Goal: Task Accomplishment & Management: Complete application form

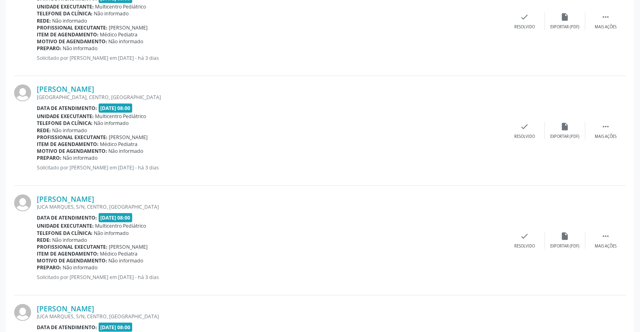
scroll to position [539, 0]
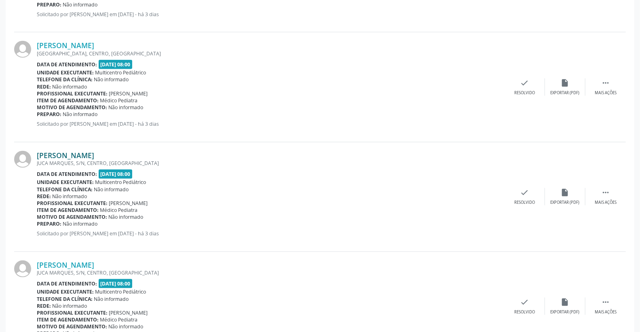
click at [94, 152] on link "[PERSON_NAME]" at bounding box center [65, 155] width 57 height 9
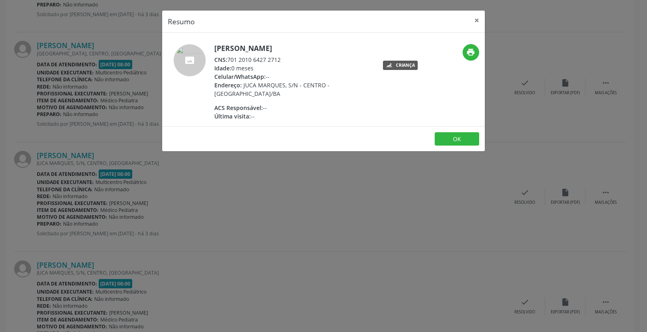
drag, startPoint x: 228, startPoint y: 59, endPoint x: 292, endPoint y: 59, distance: 63.9
click at [292, 59] on div "CNS: 701 2010 6427 2712" at bounding box center [292, 59] width 157 height 8
copy div "701 2010 6427 2712"
click at [473, 21] on button "×" at bounding box center [477, 21] width 16 height 20
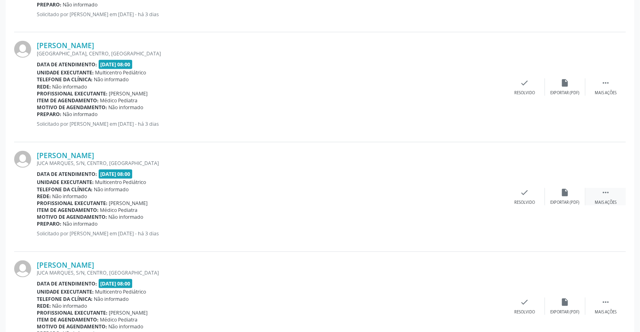
click at [612, 188] on div " Mais ações" at bounding box center [606, 196] width 40 height 17
click at [482, 188] on icon "print" at bounding box center [484, 192] width 9 height 9
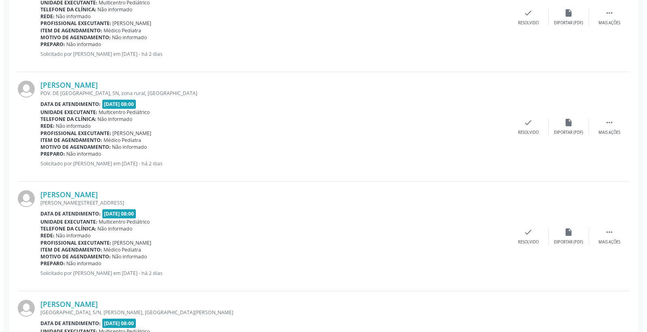
scroll to position [1393, 0]
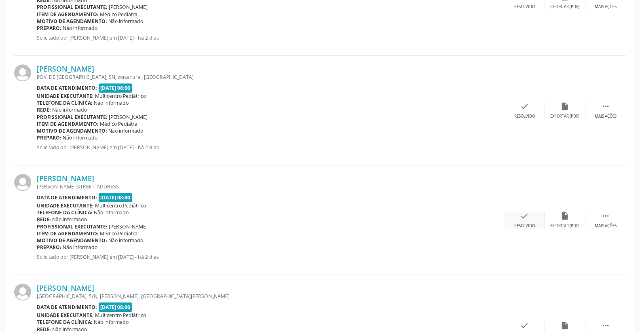
click at [533, 215] on div "check Resolvido" at bounding box center [525, 220] width 40 height 17
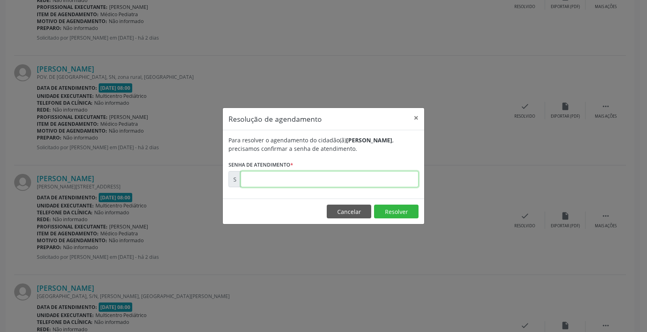
click at [387, 183] on input "text" at bounding box center [330, 179] width 178 height 16
type input "00171307"
click at [400, 210] on button "Resolver" at bounding box center [396, 212] width 44 height 14
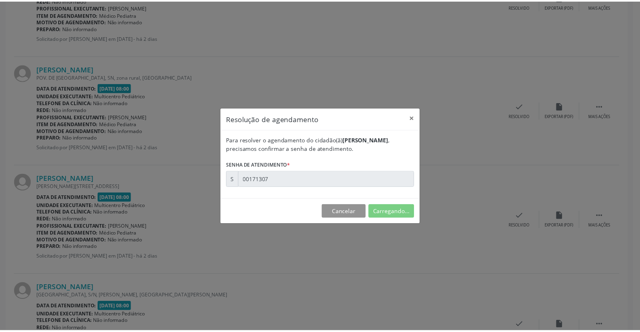
scroll to position [0, 0]
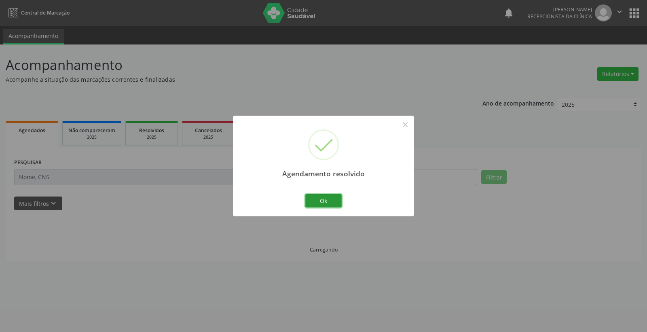
click at [333, 201] on button "Ok" at bounding box center [323, 201] width 36 height 14
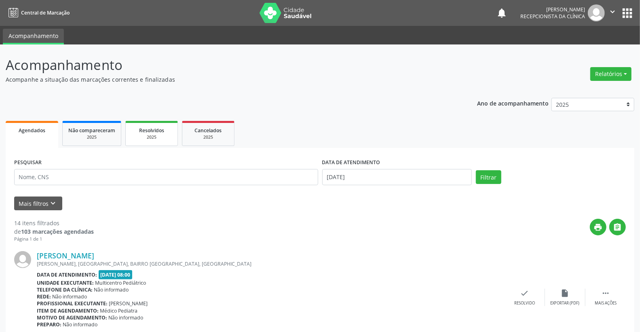
click at [147, 135] on div "2025" at bounding box center [151, 137] width 40 height 6
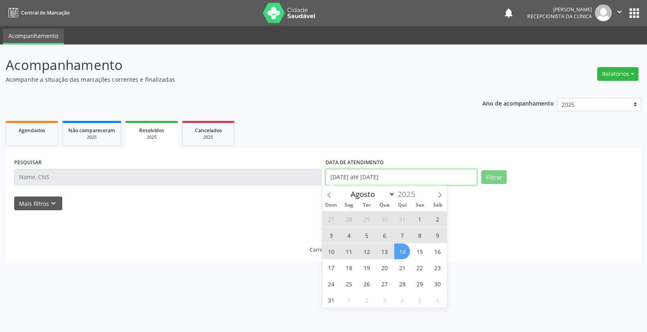
click at [406, 182] on input "[DATE] até [DATE]" at bounding box center [402, 177] width 152 height 16
click at [403, 254] on span "14" at bounding box center [402, 252] width 16 height 16
type input "[DATE]"
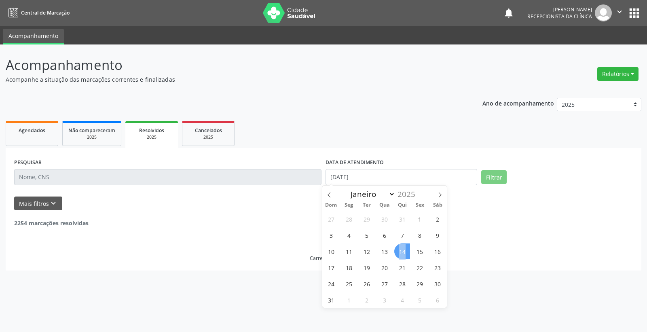
click at [403, 254] on span "14" at bounding box center [402, 252] width 16 height 16
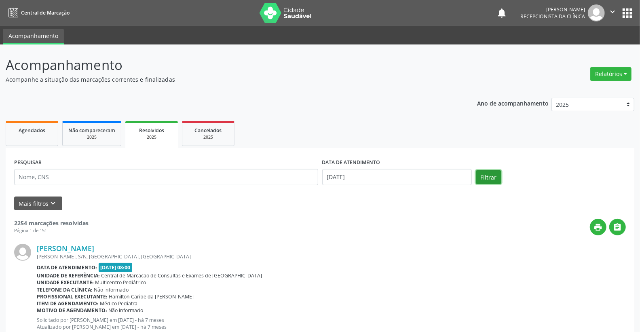
click at [497, 178] on button "Filtrar" at bounding box center [488, 177] width 25 height 14
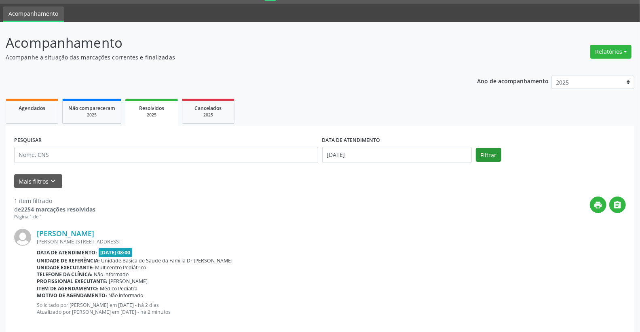
scroll to position [34, 0]
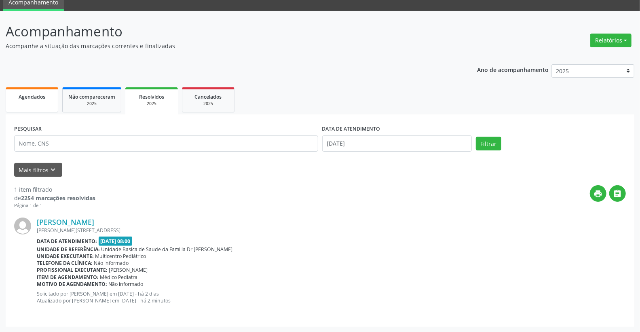
click at [50, 96] on div "Agendados" at bounding box center [32, 96] width 40 height 8
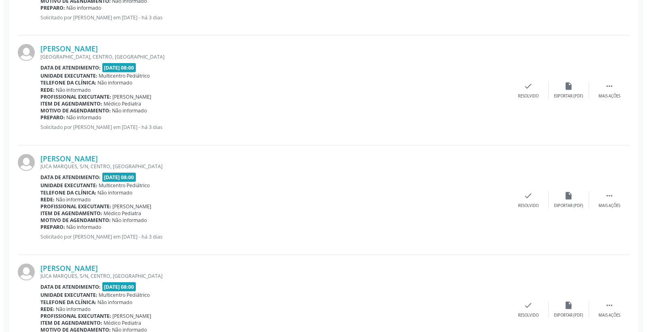
scroll to position [539, 0]
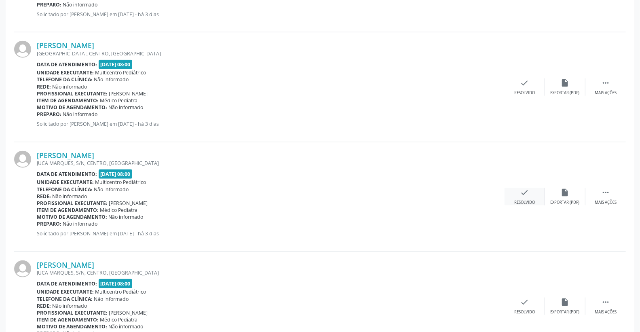
click at [529, 188] on icon "check" at bounding box center [525, 192] width 9 height 9
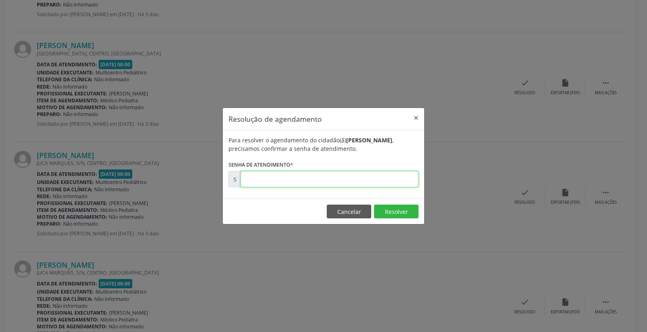
drag, startPoint x: 367, startPoint y: 183, endPoint x: 370, endPoint y: 176, distance: 7.4
click at [369, 178] on input "text" at bounding box center [330, 179] width 178 height 16
type input "00171180"
click at [384, 212] on button "Resolver" at bounding box center [396, 212] width 44 height 14
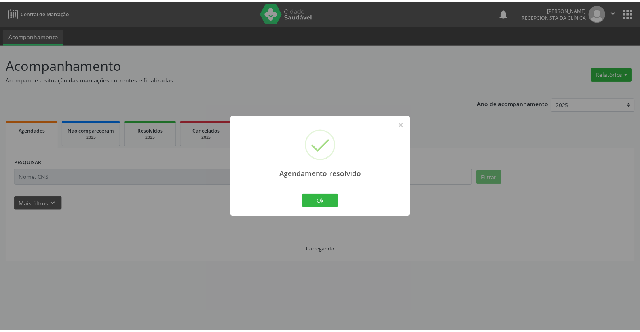
scroll to position [0, 0]
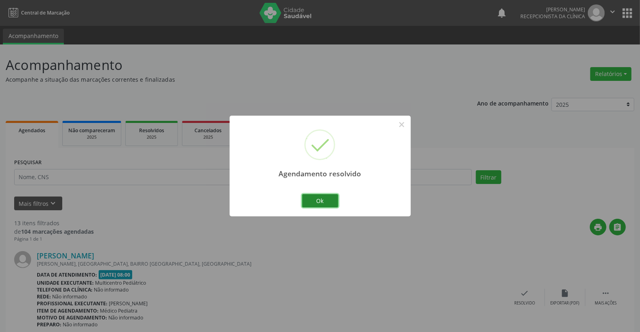
click at [322, 197] on button "Ok" at bounding box center [320, 201] width 36 height 14
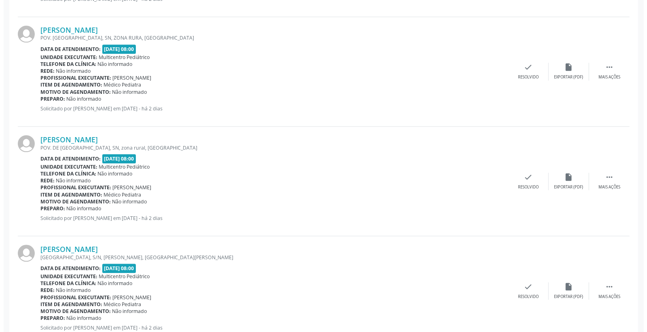
scroll to position [1213, 0]
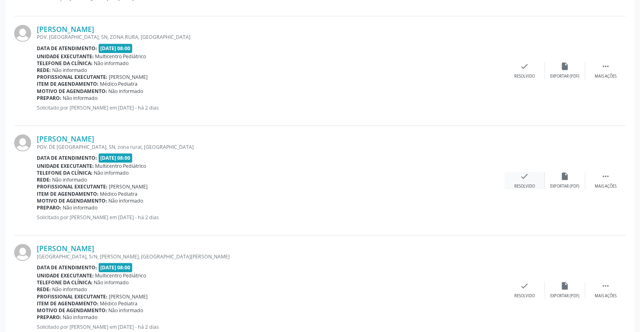
click at [528, 176] on icon "check" at bounding box center [525, 176] width 9 height 9
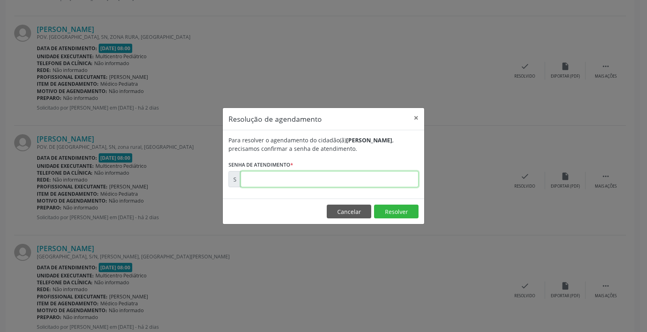
click at [389, 187] on input "text" at bounding box center [330, 179] width 178 height 16
type input "00171284"
click at [391, 209] on button "Resolver" at bounding box center [396, 212] width 44 height 14
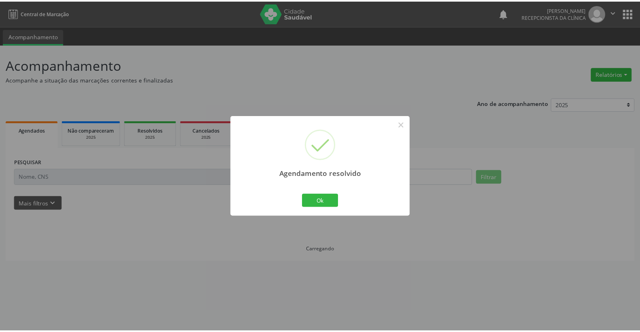
scroll to position [0, 0]
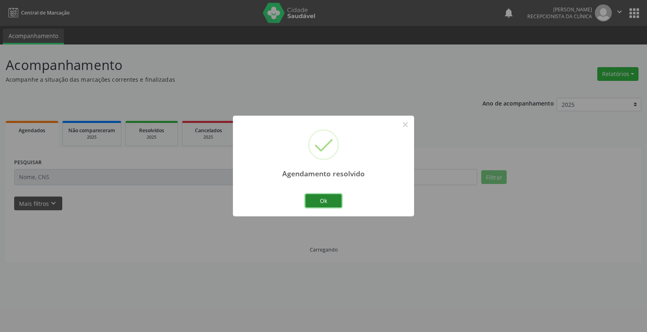
click at [332, 199] on button "Ok" at bounding box center [323, 201] width 36 height 14
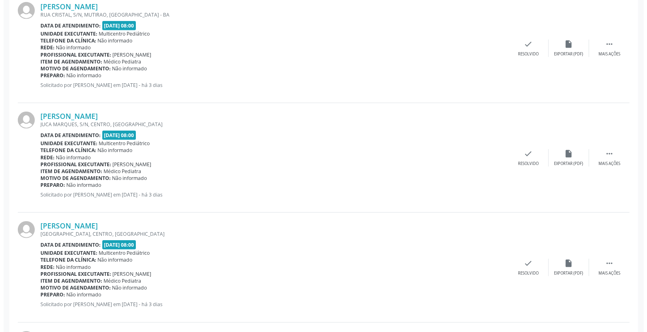
scroll to position [359, 0]
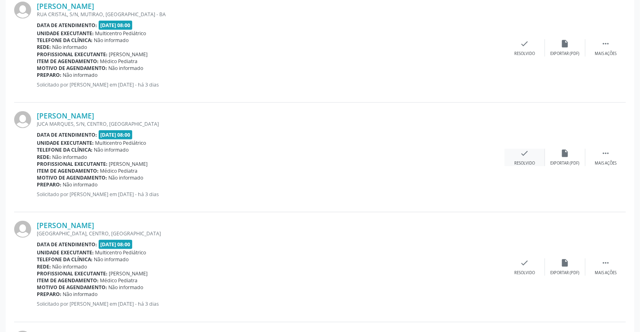
click at [527, 153] on icon "check" at bounding box center [525, 153] width 9 height 9
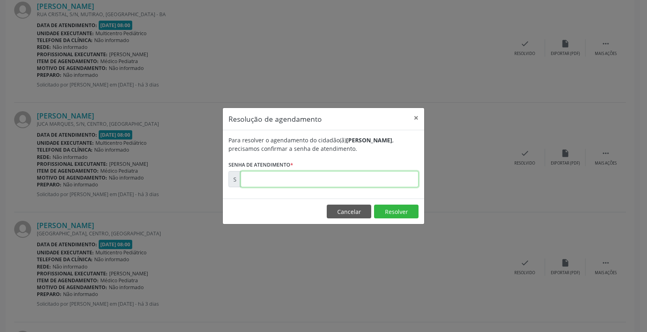
click at [382, 173] on input "text" at bounding box center [330, 179] width 178 height 16
type input "00171139"
click at [395, 217] on button "Resolver" at bounding box center [396, 212] width 44 height 14
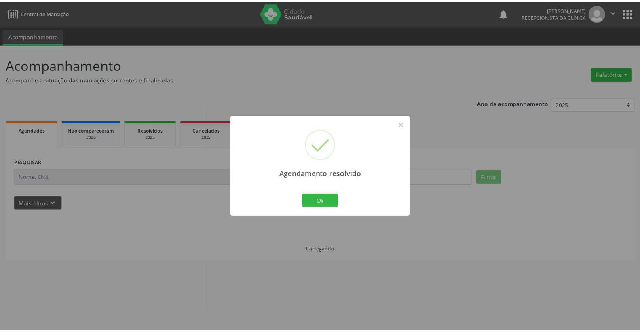
scroll to position [0, 0]
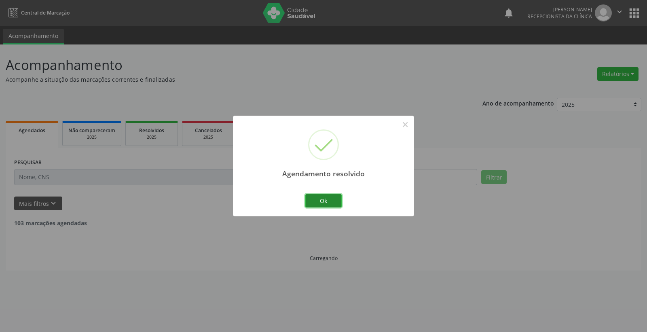
click at [333, 201] on button "Ok" at bounding box center [323, 201] width 36 height 14
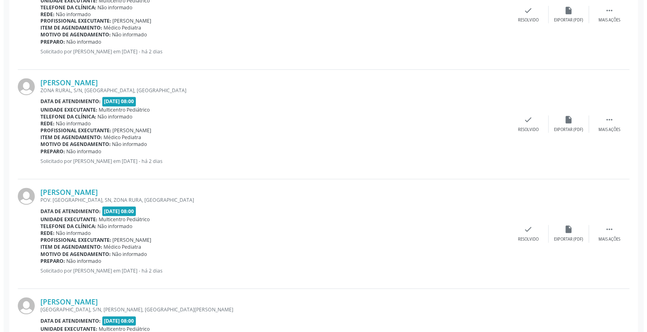
scroll to position [989, 0]
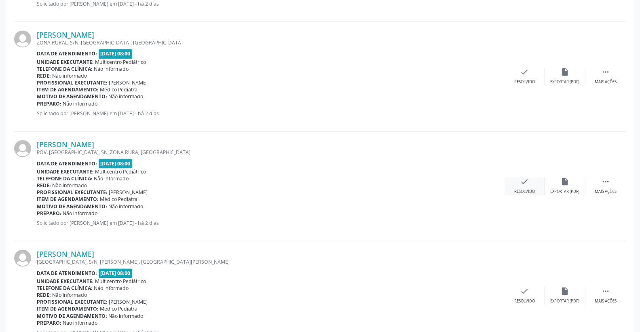
click at [532, 180] on div "check Resolvido" at bounding box center [525, 185] width 40 height 17
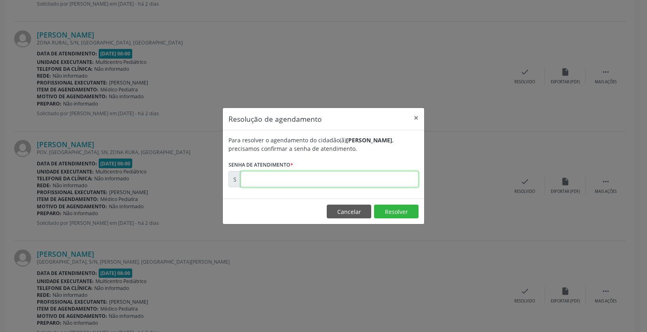
click at [389, 178] on input "text" at bounding box center [330, 179] width 178 height 16
type input "00171275"
click at [406, 212] on button "Resolver" at bounding box center [396, 212] width 44 height 14
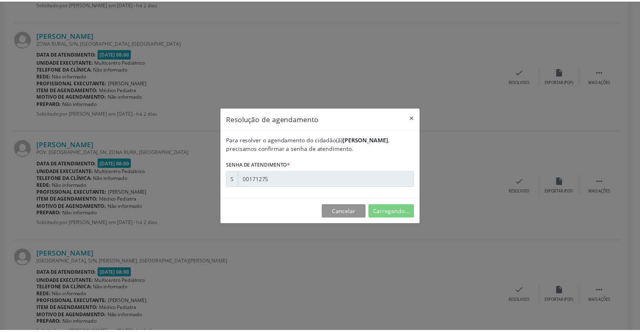
scroll to position [0, 0]
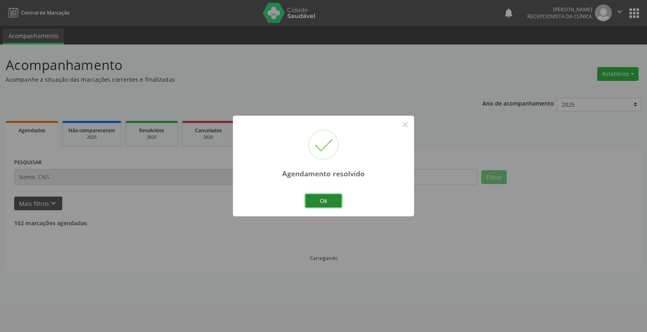
click at [333, 198] on button "Ok" at bounding box center [323, 201] width 36 height 14
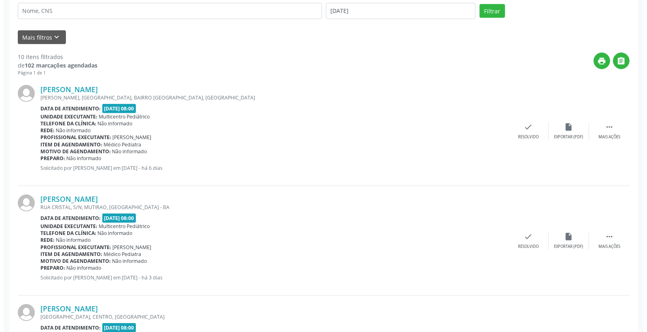
scroll to position [180, 0]
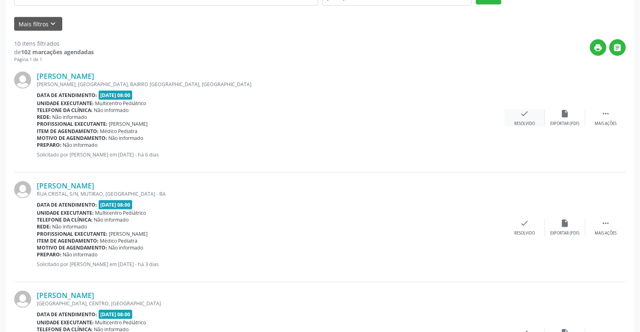
click at [527, 110] on icon "check" at bounding box center [525, 113] width 9 height 9
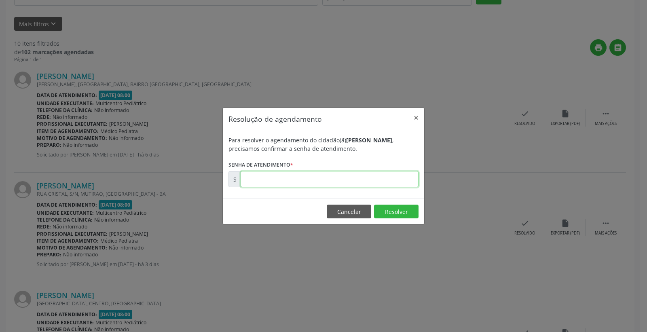
click at [398, 182] on input "text" at bounding box center [330, 179] width 178 height 16
type input "00170911"
click at [395, 207] on button "Resolver" at bounding box center [396, 212] width 44 height 14
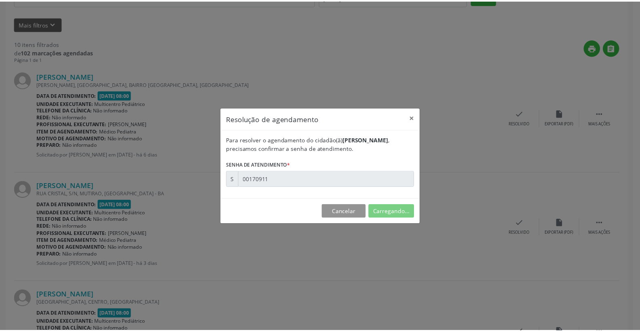
scroll to position [0, 0]
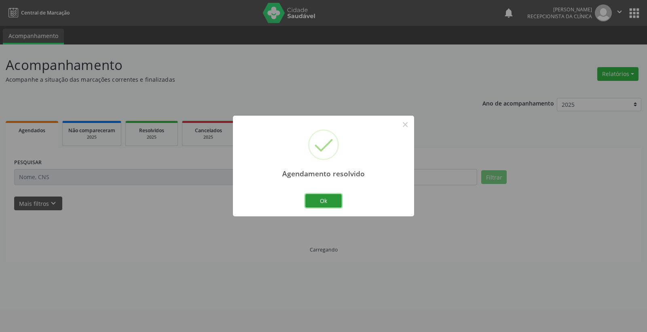
drag, startPoint x: 327, startPoint y: 199, endPoint x: 328, endPoint y: 205, distance: 6.1
click at [326, 199] on button "Ok" at bounding box center [323, 201] width 36 height 14
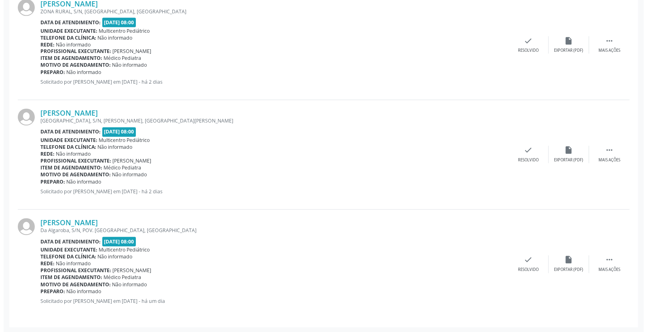
scroll to position [911, 0]
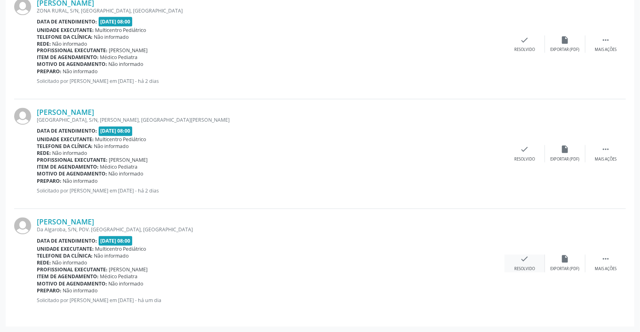
click at [531, 256] on div "check Resolvido" at bounding box center [525, 263] width 40 height 17
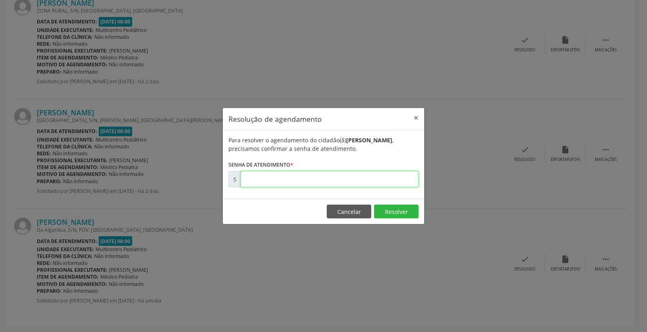
click at [387, 183] on input "text" at bounding box center [330, 179] width 178 height 16
type input "00171565"
click at [402, 211] on button "Resolver" at bounding box center [396, 212] width 44 height 14
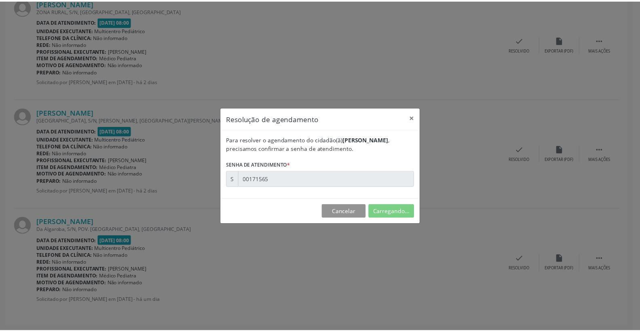
scroll to position [0, 0]
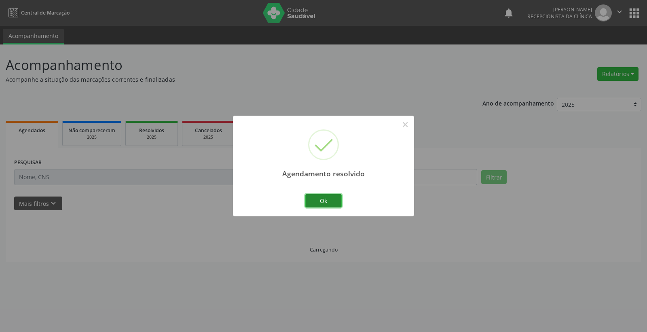
click at [334, 199] on button "Ok" at bounding box center [323, 201] width 36 height 14
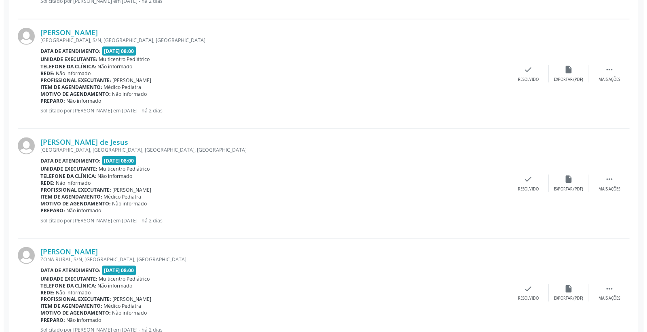
scroll to position [719, 0]
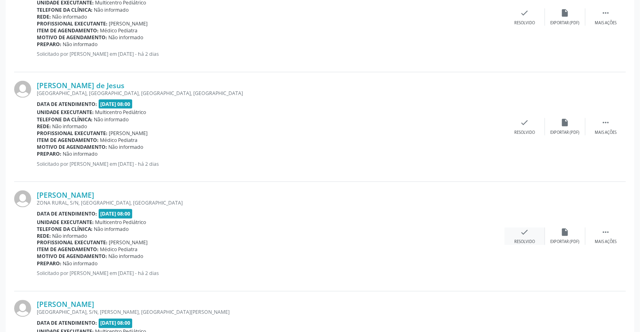
click at [520, 239] on div "Resolvido" at bounding box center [525, 242] width 21 height 6
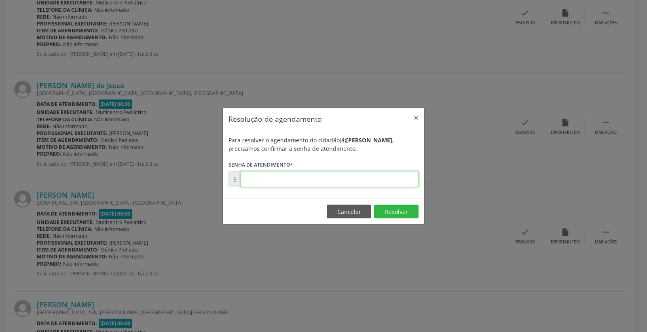
click at [399, 180] on input "text" at bounding box center [330, 179] width 178 height 16
type input "00171274"
click at [402, 208] on button "Resolver" at bounding box center [396, 212] width 44 height 14
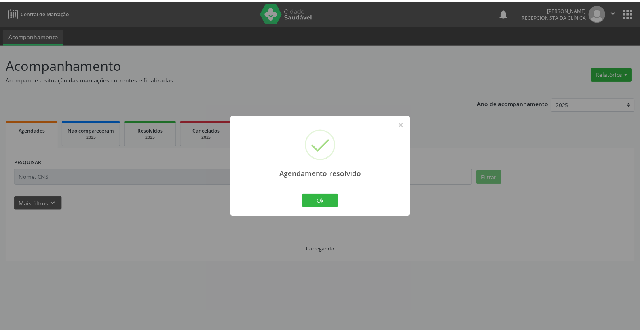
scroll to position [0, 0]
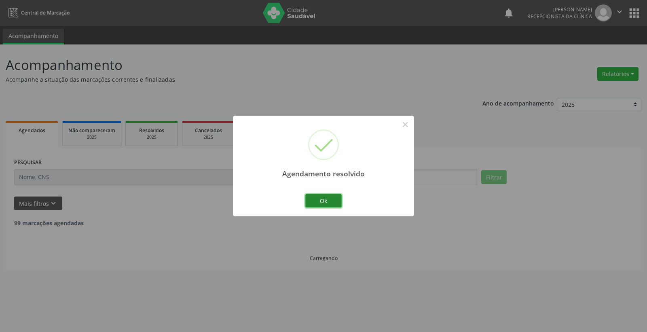
click at [312, 205] on button "Ok" at bounding box center [323, 201] width 36 height 14
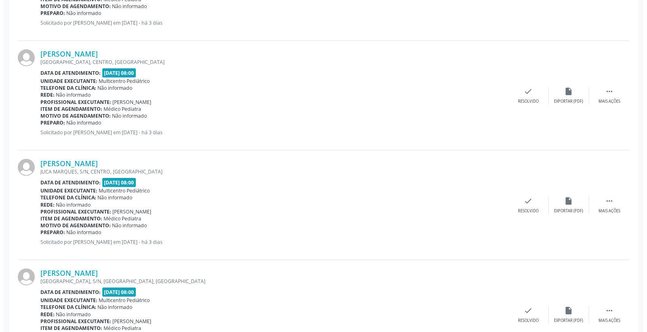
scroll to position [314, 0]
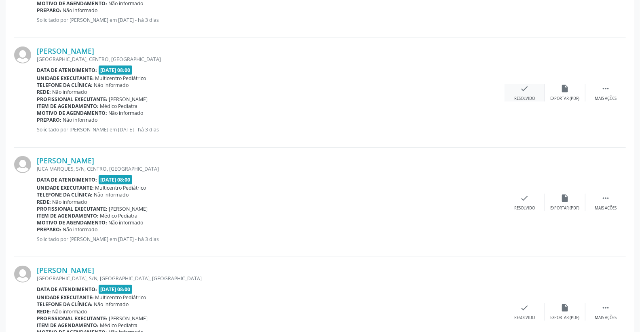
click at [527, 90] on icon "check" at bounding box center [525, 88] width 9 height 9
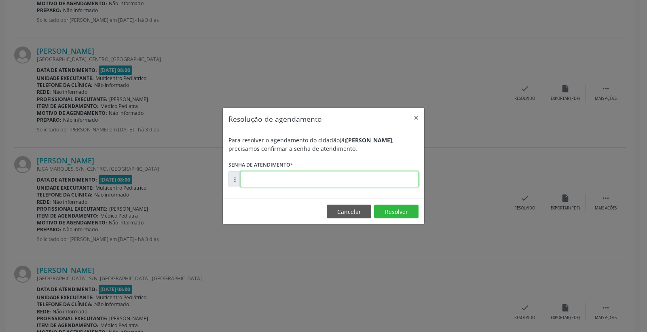
click at [373, 178] on input "text" at bounding box center [330, 179] width 178 height 16
type input "00171156"
click at [385, 211] on button "Resolver" at bounding box center [396, 212] width 44 height 14
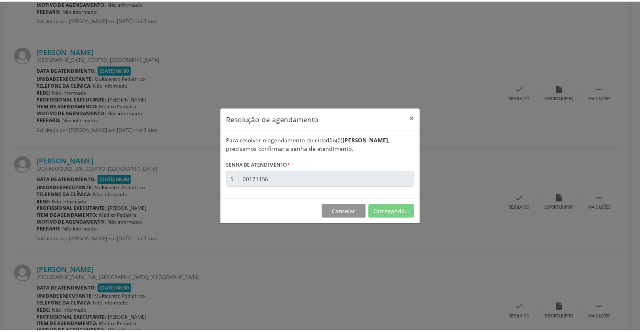
scroll to position [0, 0]
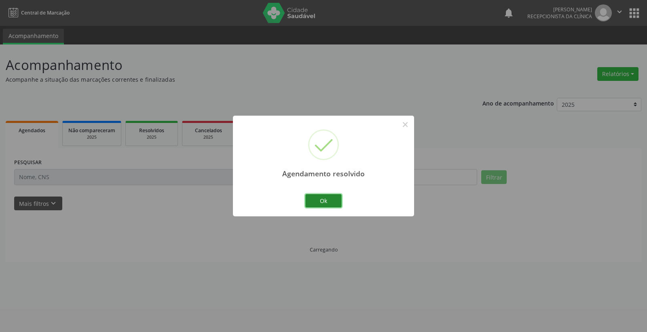
click at [330, 203] on button "Ok" at bounding box center [323, 201] width 36 height 14
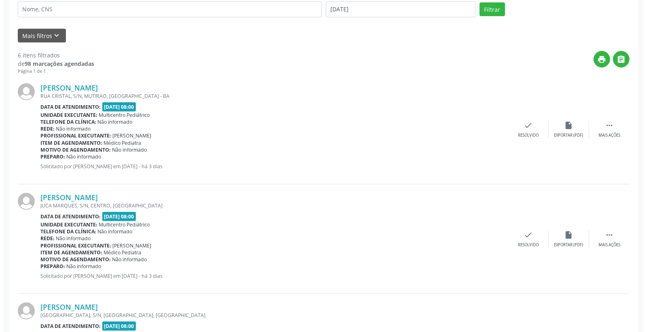
scroll to position [224, 0]
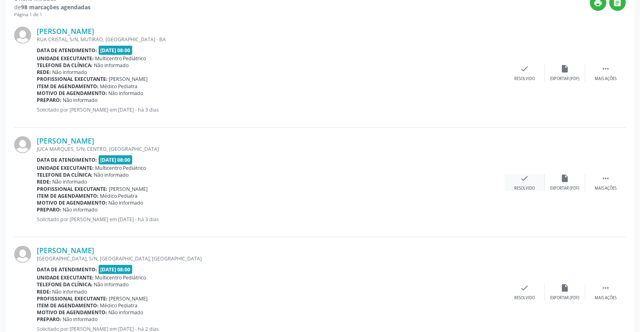
click at [532, 178] on div "check Resolvido" at bounding box center [525, 182] width 40 height 17
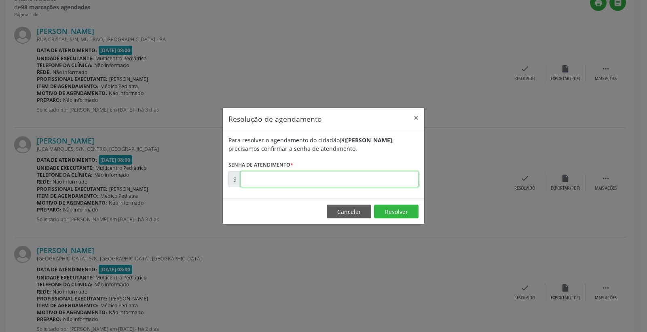
click at [393, 176] on input "text" at bounding box center [330, 179] width 178 height 16
type input "00171191"
click at [398, 209] on button "Resolver" at bounding box center [396, 212] width 44 height 14
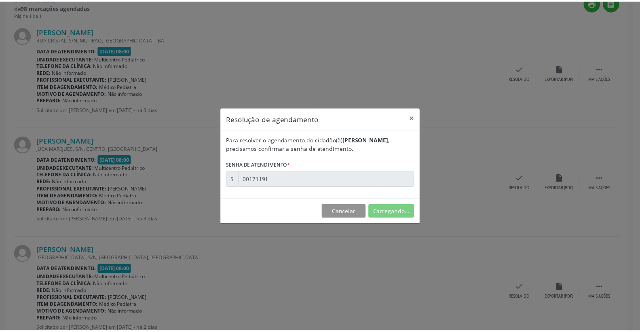
scroll to position [0, 0]
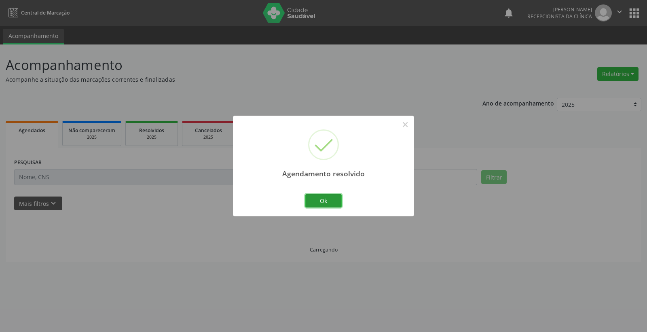
click at [326, 197] on button "Ok" at bounding box center [323, 201] width 36 height 14
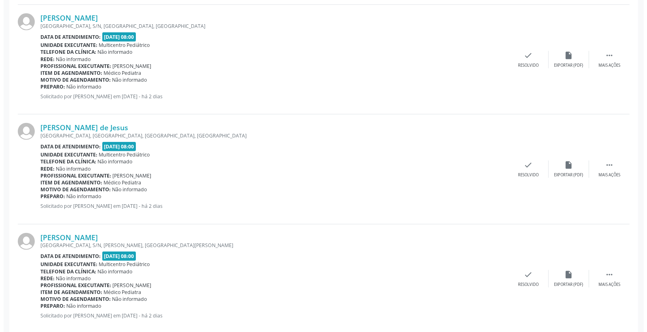
scroll to position [472, 0]
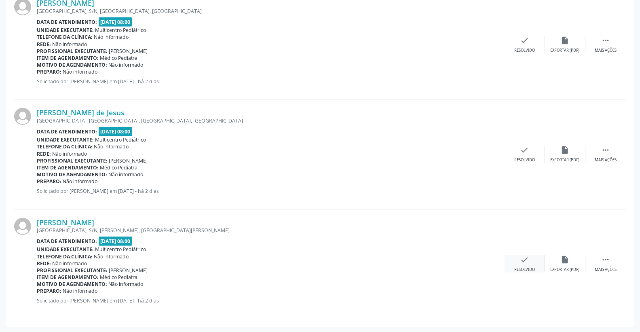
click at [527, 259] on icon "check" at bounding box center [525, 259] width 9 height 9
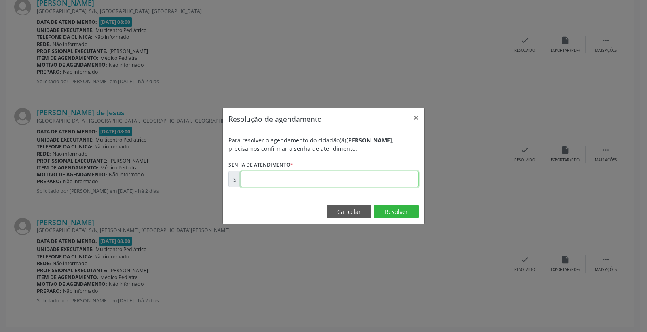
click at [384, 185] on input "text" at bounding box center [330, 179] width 178 height 16
type input "00171407"
drag, startPoint x: 402, startPoint y: 208, endPoint x: 404, endPoint y: 213, distance: 5.0
click at [404, 213] on button "Resolver" at bounding box center [396, 212] width 44 height 14
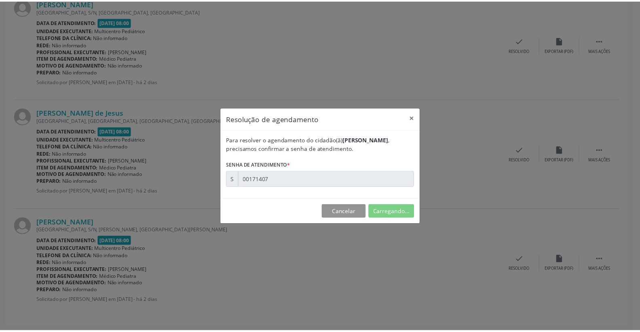
scroll to position [0, 0]
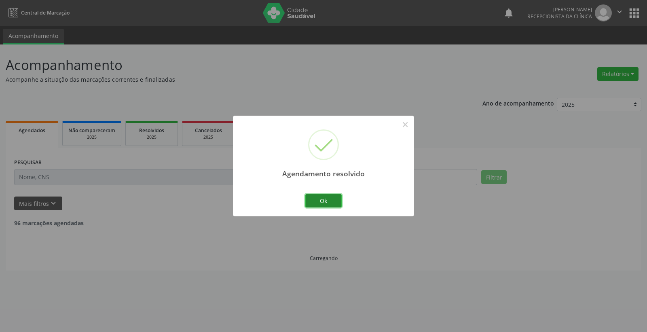
click at [332, 203] on button "Ok" at bounding box center [323, 201] width 36 height 14
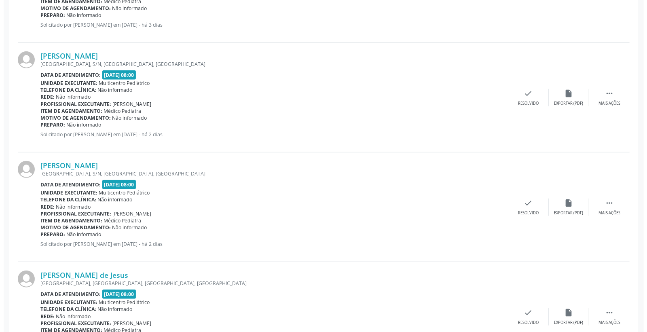
scroll to position [314, 0]
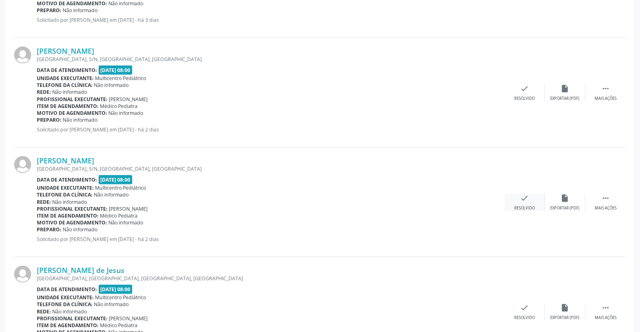
click at [530, 201] on div "check Resolvido" at bounding box center [525, 202] width 40 height 17
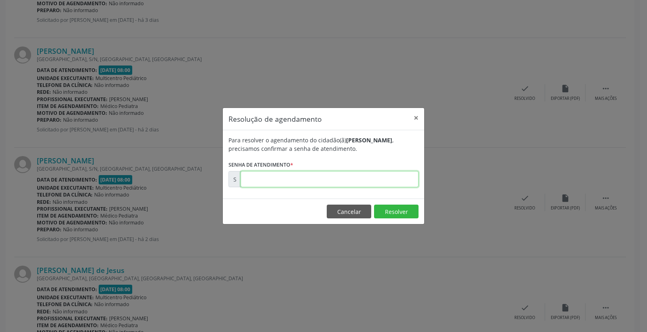
click at [377, 184] on input "text" at bounding box center [330, 179] width 178 height 16
type input "00171252"
click at [405, 211] on button "Resolver" at bounding box center [396, 212] width 44 height 14
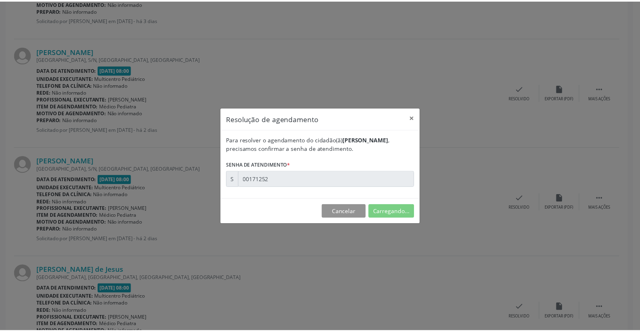
scroll to position [0, 0]
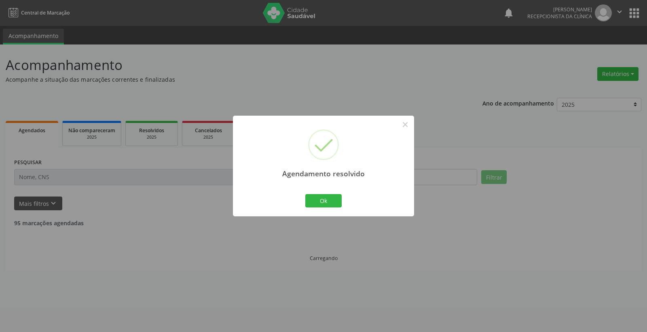
click at [343, 195] on div "Ok Cancel" at bounding box center [324, 200] width 40 height 17
click at [338, 199] on div "Ok Cancel" at bounding box center [324, 200] width 40 height 17
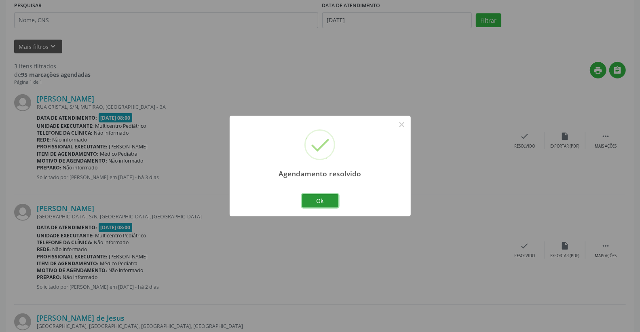
scroll to position [180, 0]
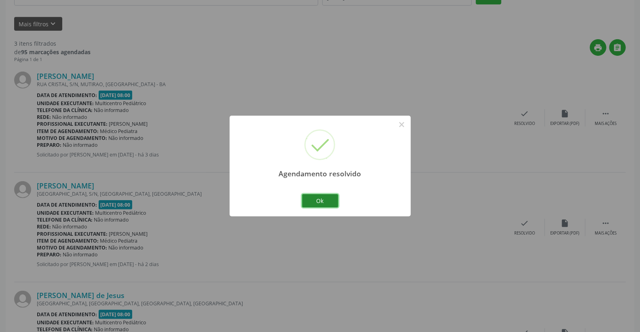
click at [313, 201] on button "Ok" at bounding box center [320, 201] width 36 height 14
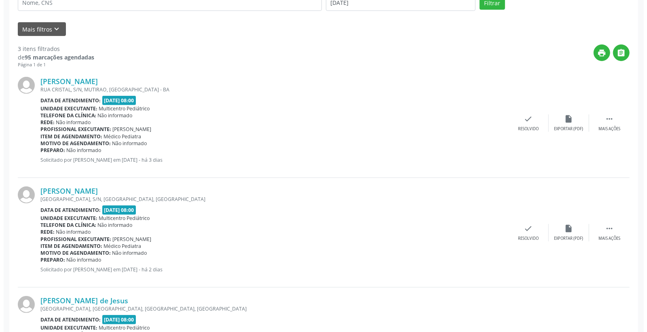
scroll to position [163, 0]
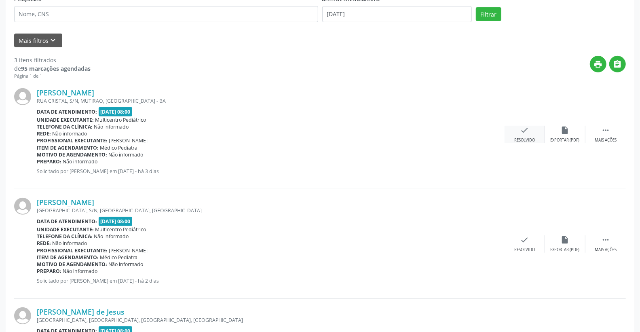
click at [523, 128] on icon "check" at bounding box center [525, 130] width 9 height 9
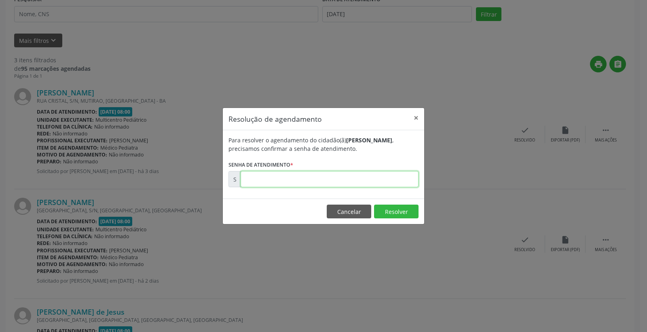
click at [383, 185] on input "text" at bounding box center [330, 179] width 178 height 16
type input "00171019"
click at [411, 210] on button "Resolver" at bounding box center [396, 212] width 44 height 14
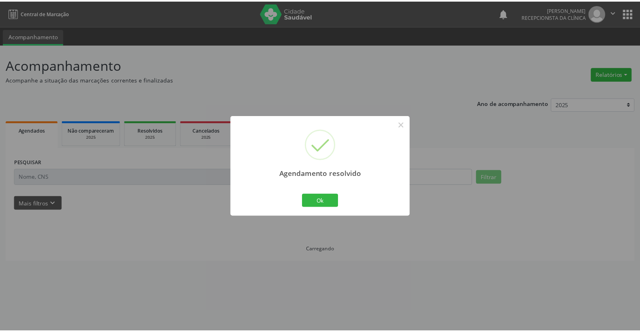
scroll to position [0, 0]
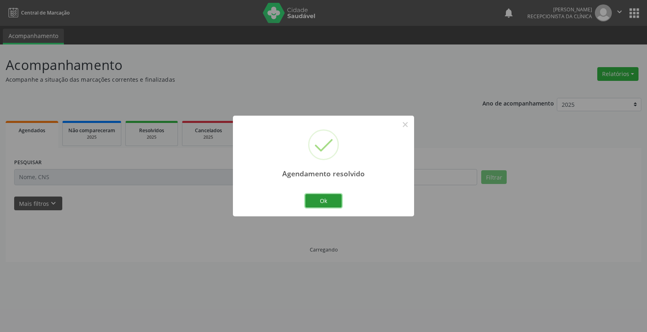
click at [326, 196] on button "Ok" at bounding box center [323, 201] width 36 height 14
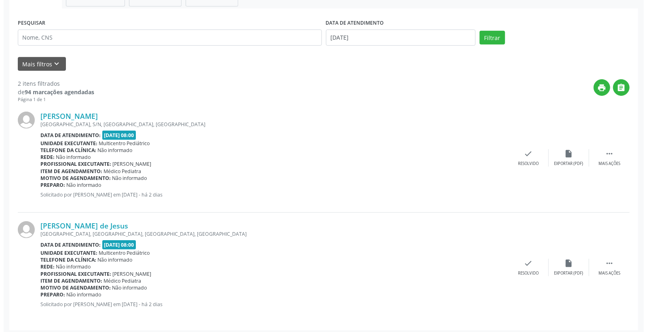
scroll to position [143, 0]
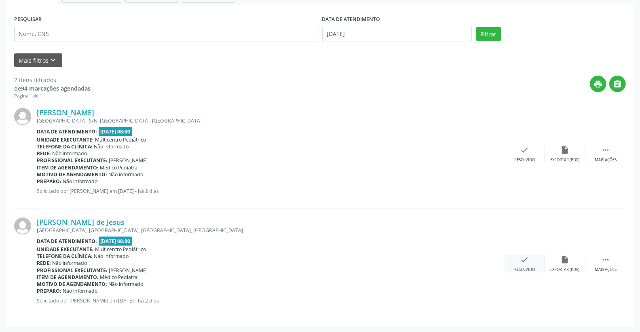
click at [525, 259] on icon "check" at bounding box center [525, 259] width 9 height 9
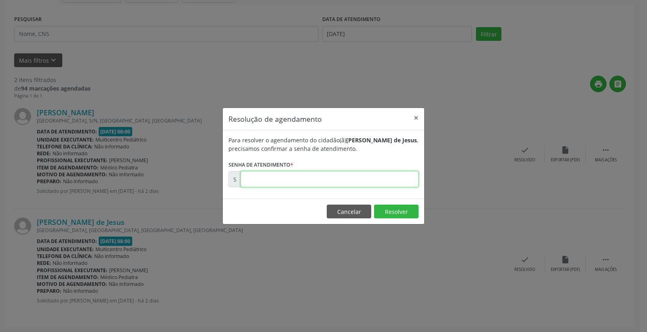
click at [371, 173] on input "text" at bounding box center [330, 179] width 178 height 16
type input "00171260"
click at [394, 212] on button "Resolver" at bounding box center [396, 212] width 44 height 14
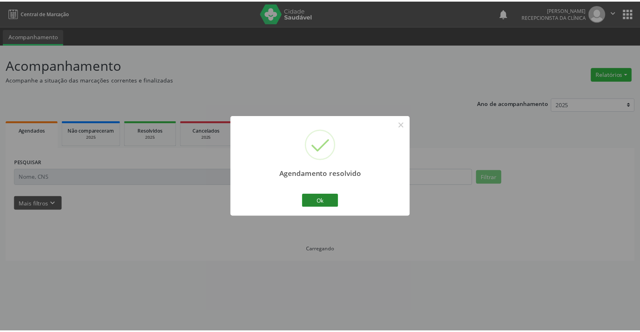
scroll to position [0, 0]
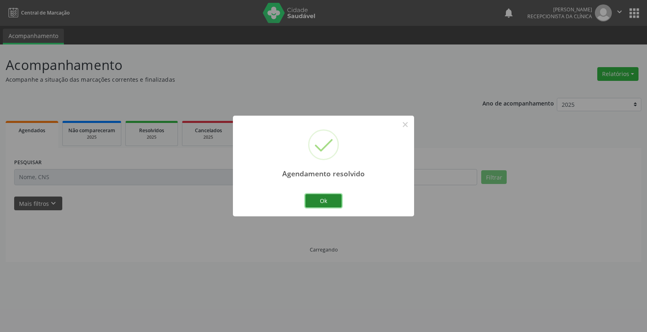
click at [332, 199] on button "Ok" at bounding box center [323, 201] width 36 height 14
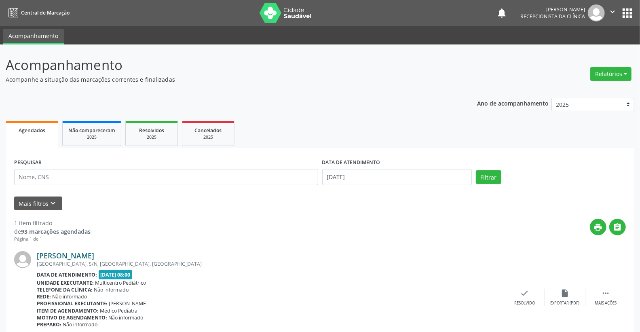
click at [94, 254] on link "[PERSON_NAME]" at bounding box center [65, 255] width 57 height 9
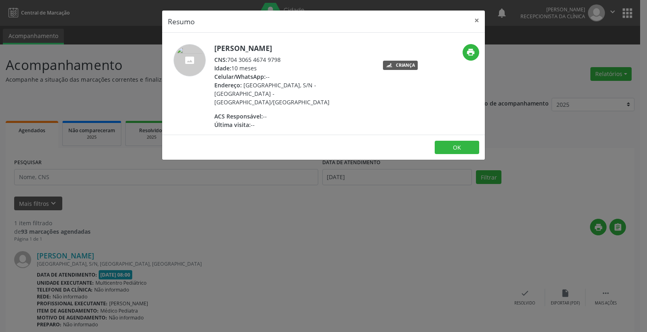
drag, startPoint x: 240, startPoint y: 58, endPoint x: 293, endPoint y: 59, distance: 53.0
click at [293, 59] on div "CNS: 704 3065 4674 9798" at bounding box center [292, 59] width 157 height 8
drag, startPoint x: 229, startPoint y: 58, endPoint x: 284, endPoint y: 58, distance: 54.6
click at [284, 58] on div "CNS: 704 3065 4674 9798" at bounding box center [292, 59] width 157 height 8
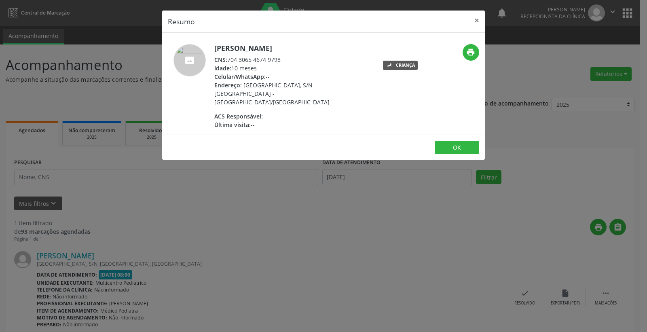
copy div "704 3065 4674 9798"
click at [474, 22] on button "×" at bounding box center [477, 21] width 16 height 20
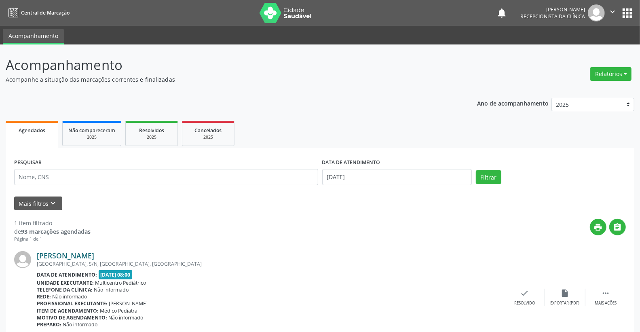
click at [90, 253] on link "[PERSON_NAME]" at bounding box center [65, 255] width 57 height 9
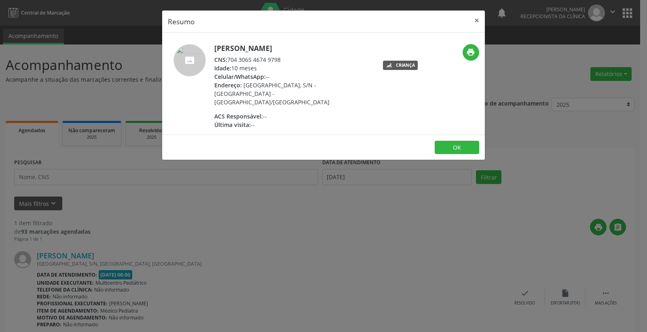
drag, startPoint x: 256, startPoint y: 56, endPoint x: 282, endPoint y: 56, distance: 26.3
click at [282, 56] on div "CNS: 704 3065 4674 9798" at bounding box center [292, 59] width 157 height 8
copy div "704 3065 4674 9798"
drag, startPoint x: 483, startPoint y: 17, endPoint x: 474, endPoint y: 21, distance: 9.8
click at [483, 17] on button "×" at bounding box center [477, 21] width 16 height 20
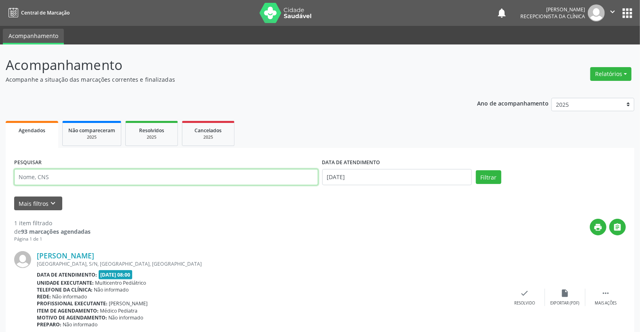
click at [152, 176] on input "text" at bounding box center [166, 177] width 304 height 16
paste input "704 3065 4674 9798"
type input "704 3065 4674 9798"
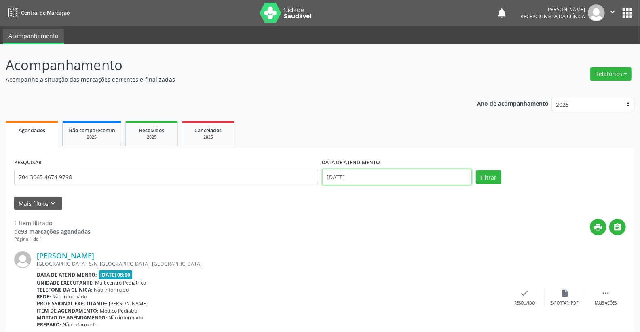
click at [378, 176] on input "[DATE]" at bounding box center [397, 177] width 150 height 16
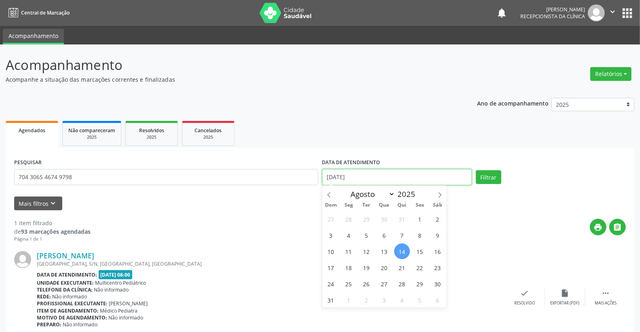
click at [378, 176] on input "[DATE]" at bounding box center [397, 177] width 150 height 16
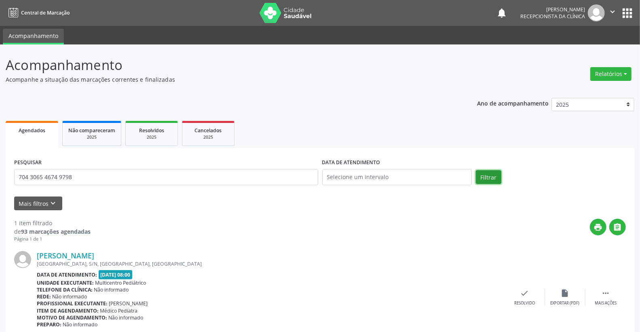
click at [495, 174] on button "Filtrar" at bounding box center [488, 177] width 25 height 14
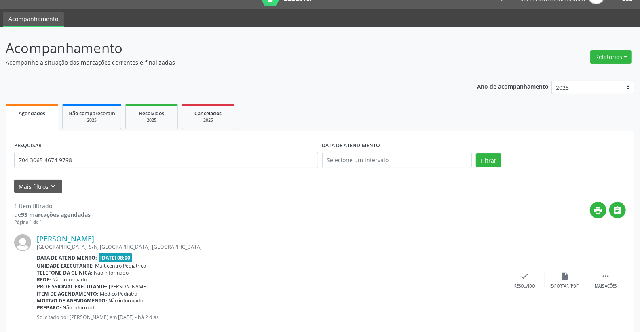
scroll to position [34, 0]
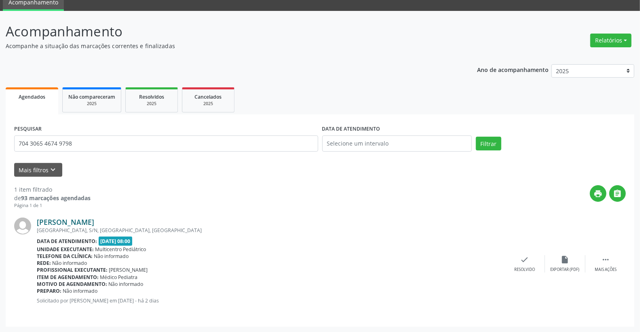
click at [94, 218] on link "[PERSON_NAME]" at bounding box center [65, 222] width 57 height 9
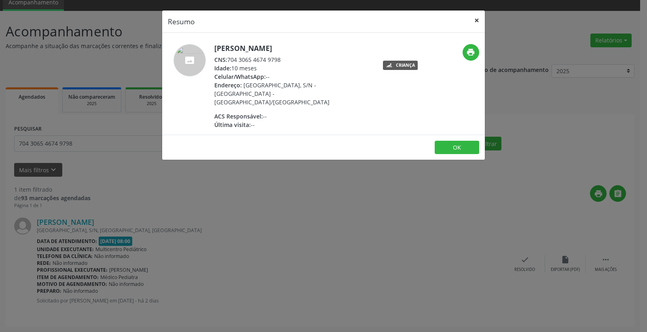
click at [478, 15] on button "×" at bounding box center [477, 21] width 16 height 20
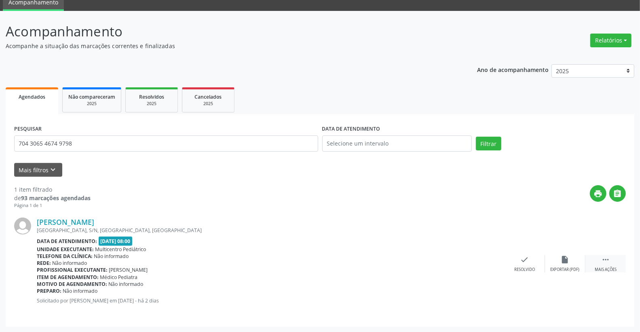
click at [608, 258] on icon "" at bounding box center [605, 259] width 9 height 9
click at [562, 260] on icon "alarm_off" at bounding box center [565, 259] width 9 height 9
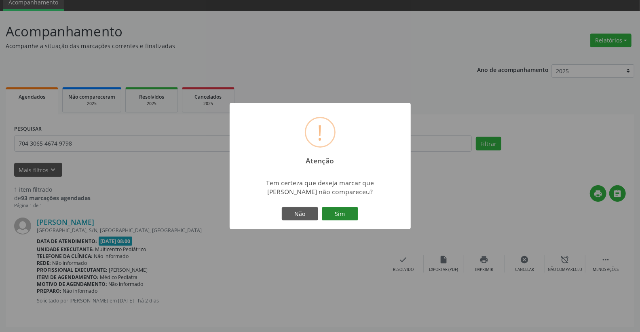
click at [344, 209] on button "Sim" at bounding box center [340, 214] width 36 height 14
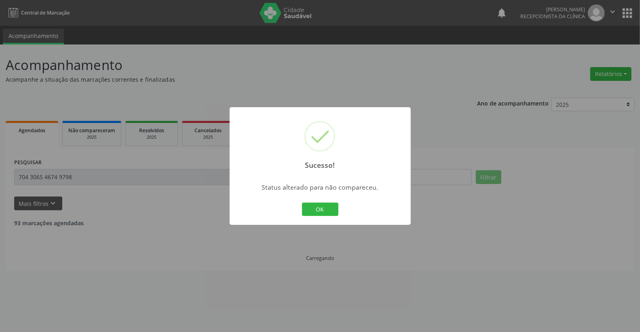
scroll to position [0, 0]
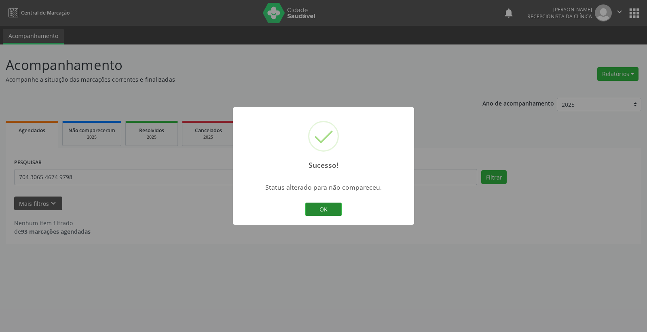
click at [322, 209] on button "OK" at bounding box center [323, 210] width 36 height 14
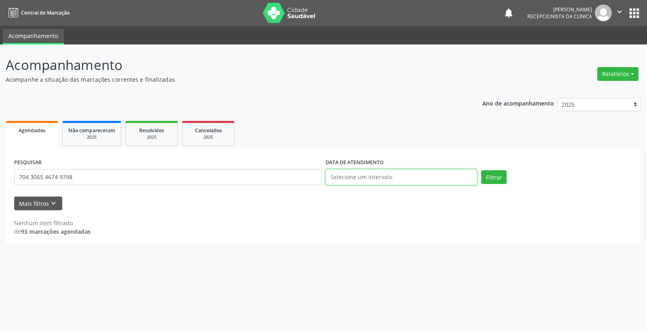
click at [411, 178] on input "text" at bounding box center [402, 177] width 152 height 16
click at [354, 266] on span "18" at bounding box center [349, 268] width 16 height 16
type input "[DATE]"
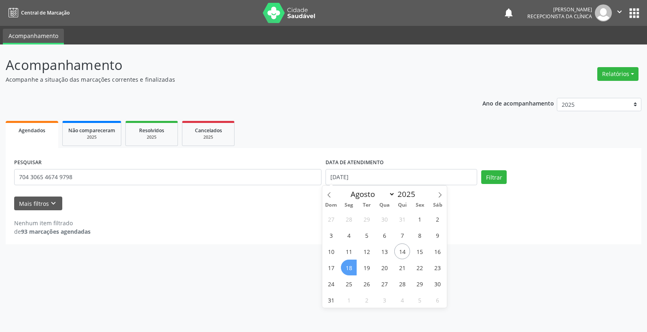
click at [348, 272] on span "18" at bounding box center [349, 268] width 16 height 16
click at [348, 272] on div "Acompanhamento Acompanhe a situação das marcações correntes e finalizadas Relat…" at bounding box center [323, 188] width 647 height 288
click at [504, 172] on button "Filtrar" at bounding box center [493, 177] width 25 height 14
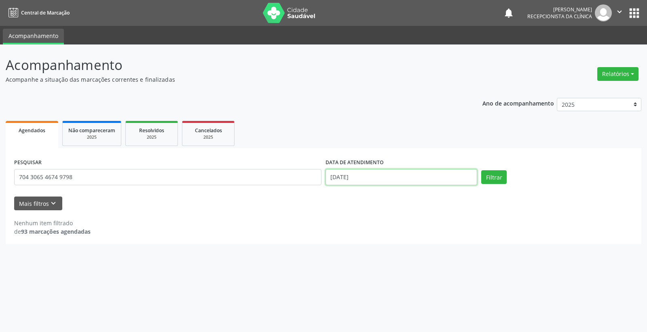
click at [379, 176] on input "[DATE]" at bounding box center [402, 177] width 152 height 16
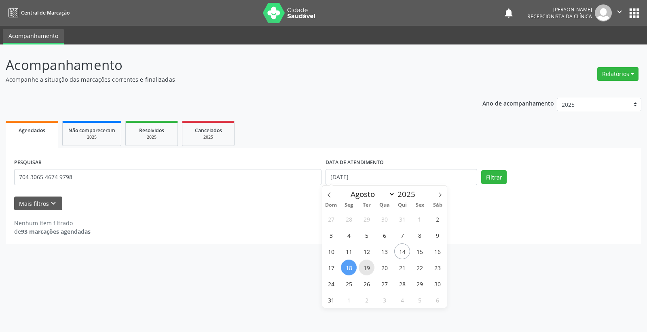
click at [369, 268] on span "19" at bounding box center [367, 268] width 16 height 16
type input "[DATE]"
click at [369, 268] on span "19" at bounding box center [367, 268] width 16 height 16
click at [486, 179] on button "Filtrar" at bounding box center [493, 177] width 25 height 14
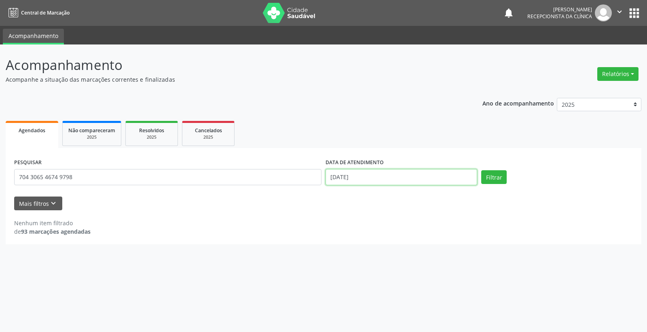
click at [406, 175] on input "[DATE]" at bounding box center [402, 177] width 152 height 16
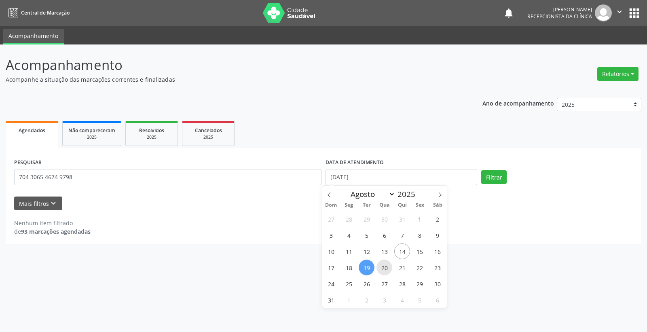
click at [386, 268] on span "20" at bounding box center [385, 268] width 16 height 16
type input "[DATE]"
click at [386, 268] on span "20" at bounding box center [385, 268] width 16 height 16
click at [482, 177] on button "Filtrar" at bounding box center [493, 177] width 25 height 14
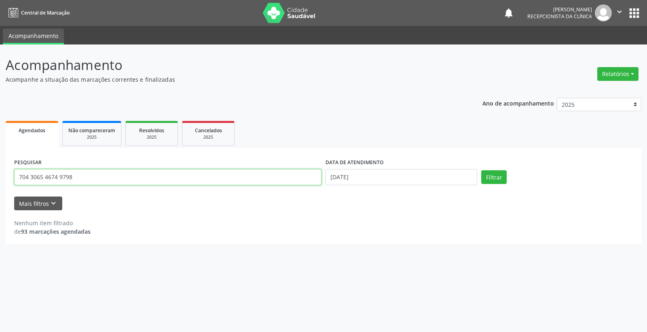
click at [120, 178] on input "704 3065 4674 9798" at bounding box center [167, 177] width 307 height 16
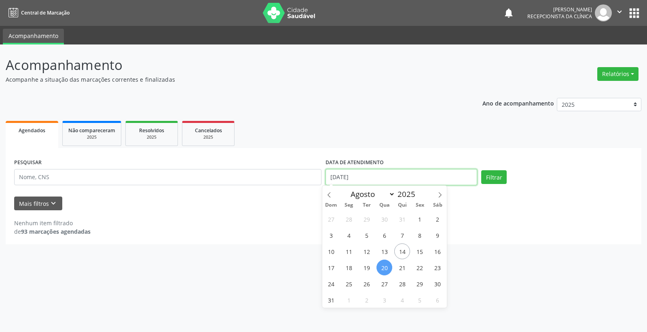
click at [390, 176] on input "[DATE]" at bounding box center [402, 177] width 152 height 16
click at [348, 268] on span "18" at bounding box center [349, 268] width 16 height 16
type input "[DATE]"
click at [348, 268] on span "18" at bounding box center [349, 268] width 16 height 16
click at [494, 172] on button "Filtrar" at bounding box center [493, 177] width 25 height 14
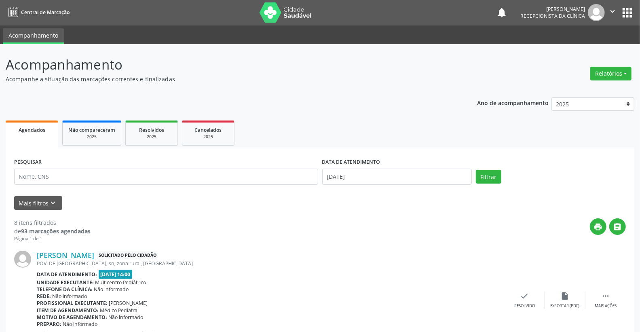
scroll to position [45, 0]
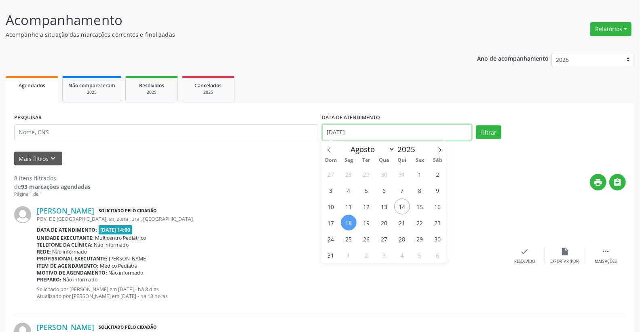
click at [375, 136] on input "[DATE]" at bounding box center [397, 132] width 150 height 16
click at [370, 224] on span "19" at bounding box center [367, 223] width 16 height 16
type input "[DATE]"
click at [370, 224] on span "19" at bounding box center [367, 223] width 16 height 16
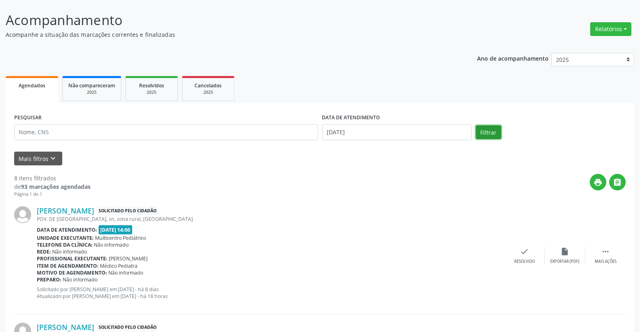
click at [490, 135] on button "Filtrar" at bounding box center [488, 132] width 25 height 14
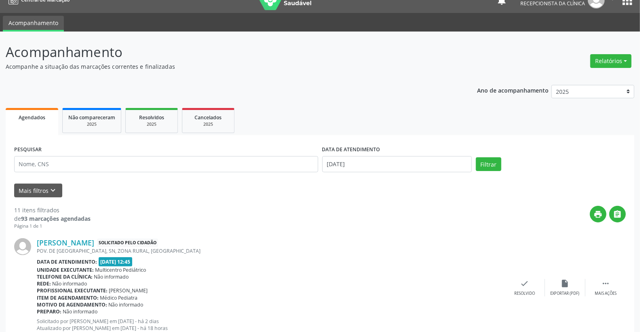
scroll to position [0, 0]
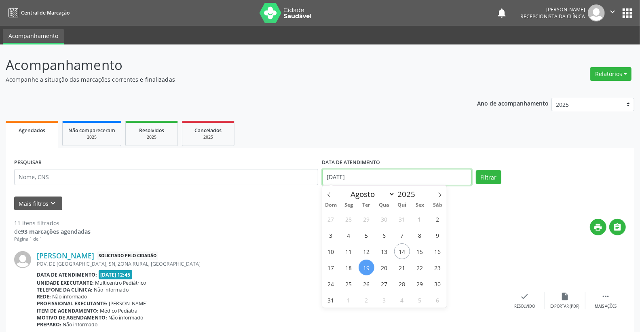
click at [378, 175] on input "[DATE]" at bounding box center [397, 177] width 150 height 16
click at [383, 266] on span "20" at bounding box center [385, 268] width 16 height 16
type input "[DATE]"
click at [383, 266] on span "20" at bounding box center [385, 268] width 16 height 16
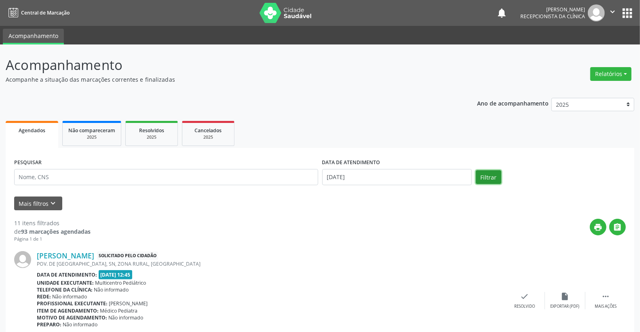
click at [489, 175] on button "Filtrar" at bounding box center [488, 177] width 25 height 14
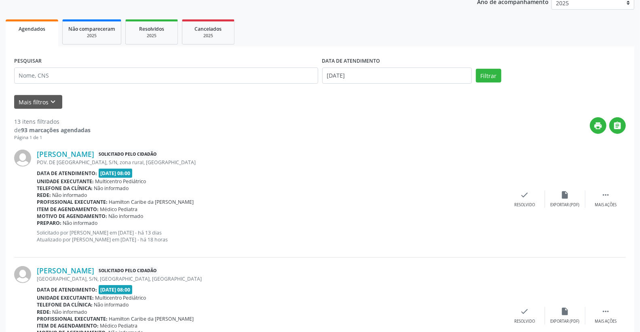
scroll to position [15, 0]
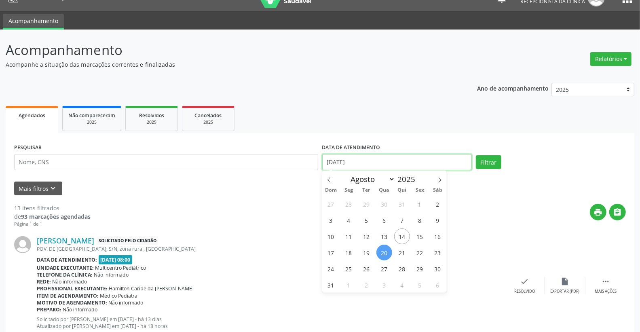
click at [375, 163] on input "[DATE]" at bounding box center [397, 162] width 150 height 16
click at [396, 255] on span "21" at bounding box center [402, 253] width 16 height 16
type input "[DATE]"
click at [396, 255] on span "21" at bounding box center [402, 253] width 16 height 16
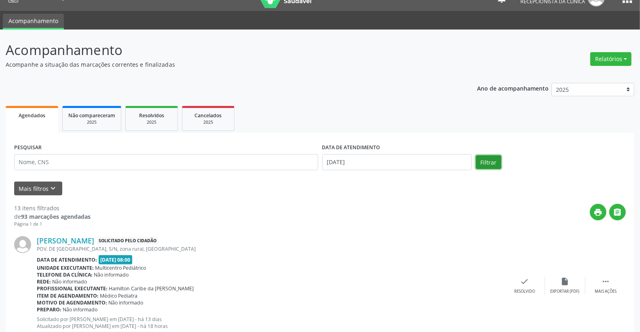
click at [487, 162] on button "Filtrar" at bounding box center [488, 162] width 25 height 14
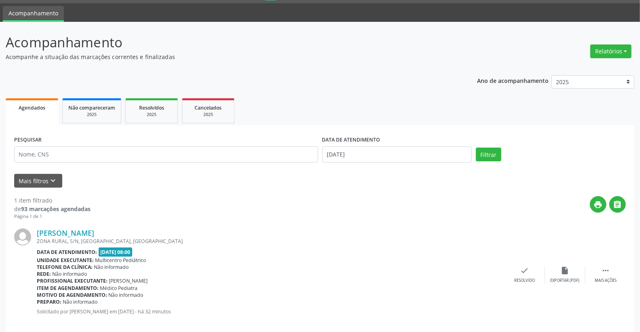
scroll to position [34, 0]
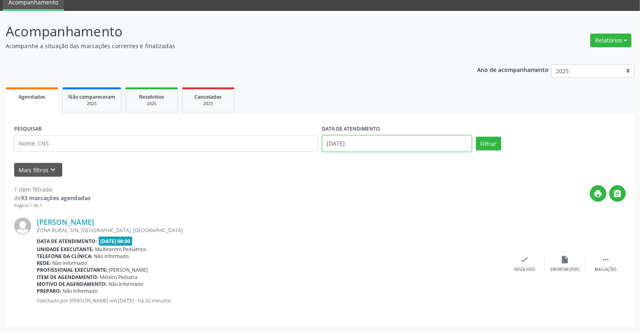
click at [399, 146] on input "[DATE]" at bounding box center [397, 144] width 150 height 16
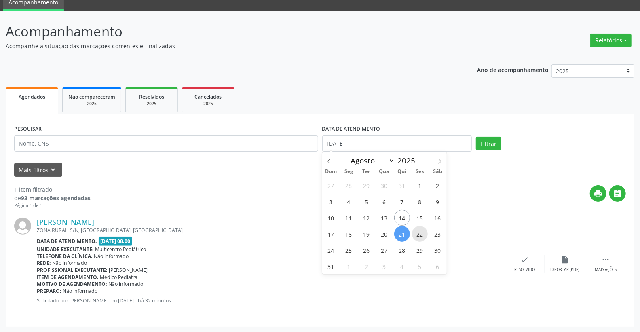
click at [415, 233] on span "22" at bounding box center [420, 234] width 16 height 16
type input "[DATE]"
click at [415, 233] on span "22" at bounding box center [420, 234] width 16 height 16
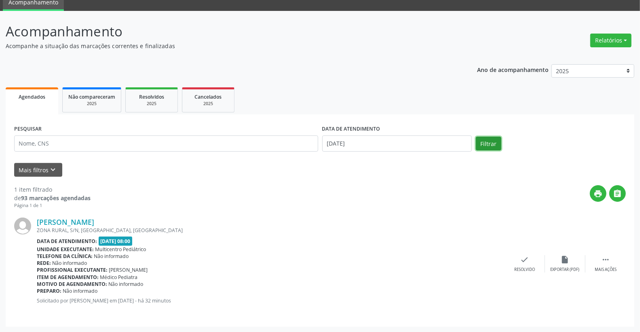
click at [481, 140] on button "Filtrar" at bounding box center [488, 144] width 25 height 14
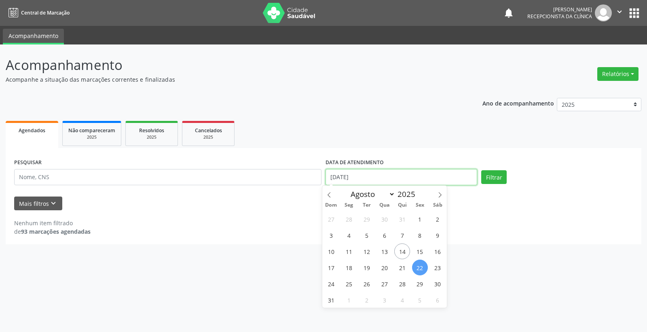
click at [413, 180] on input "[DATE]" at bounding box center [402, 177] width 152 height 16
click at [383, 267] on span "20" at bounding box center [385, 268] width 16 height 16
type input "[DATE]"
click at [383, 267] on span "20" at bounding box center [385, 268] width 16 height 16
click at [494, 175] on button "Filtrar" at bounding box center [493, 177] width 25 height 14
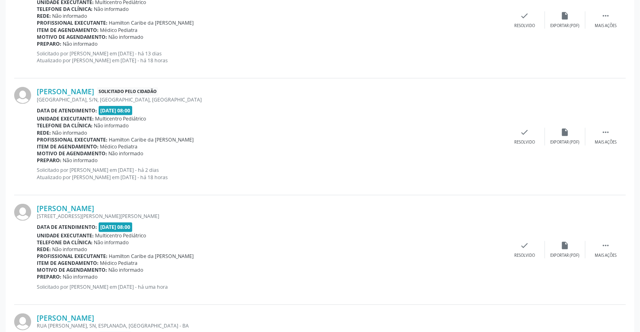
scroll to position [314, 0]
